Goal: Complete application form

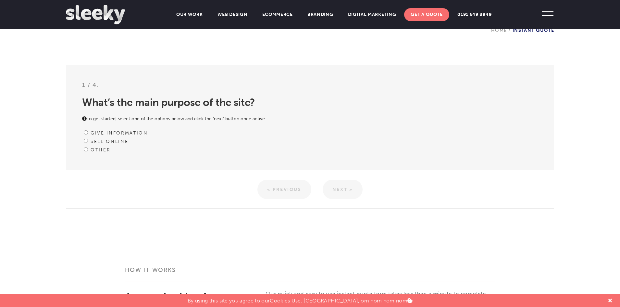
click at [85, 133] on input "Give information" at bounding box center [86, 132] width 4 height 4
radio input "true"
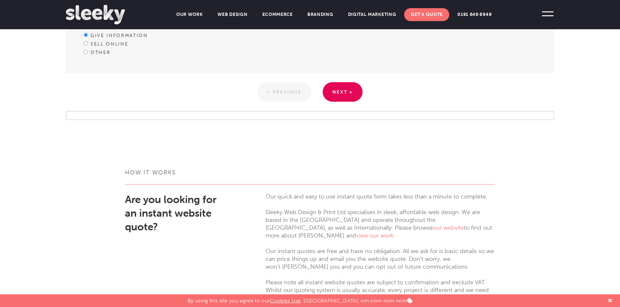
click at [341, 90] on link "Next »" at bounding box center [343, 91] width 40 height 19
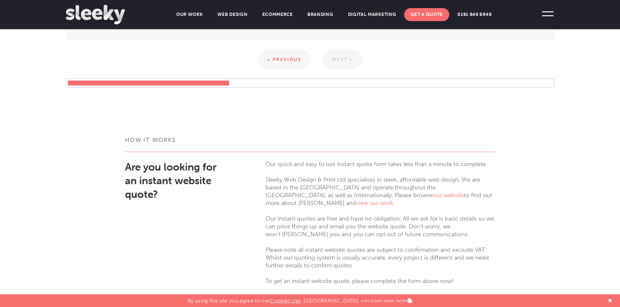
scroll to position [145, 0]
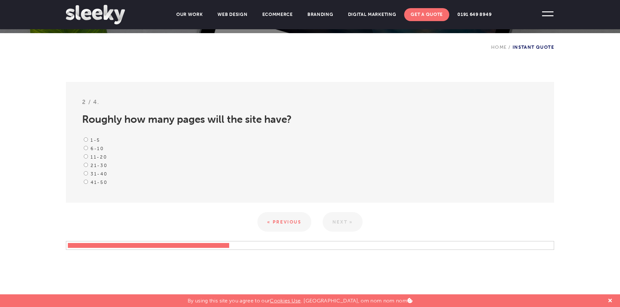
click at [86, 138] on input "1-5" at bounding box center [86, 139] width 4 height 4
radio input "true"
click at [343, 220] on link "Next »" at bounding box center [343, 221] width 40 height 19
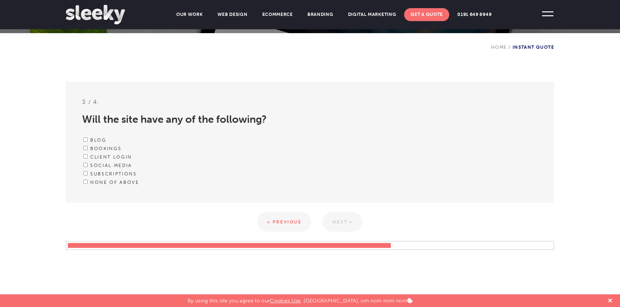
click at [87, 148] on input "Bookings" at bounding box center [85, 148] width 4 height 4
checkbox input "true"
click at [345, 220] on link "Next »" at bounding box center [343, 221] width 40 height 19
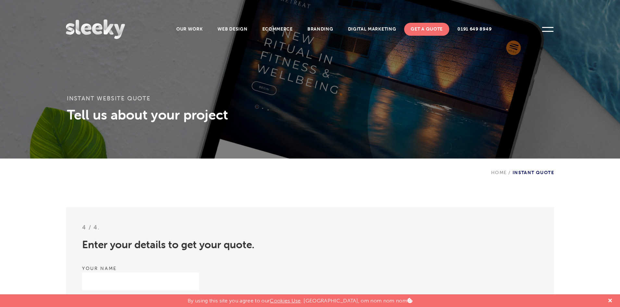
scroll to position [0, 0]
